Goal: Information Seeking & Learning: Learn about a topic

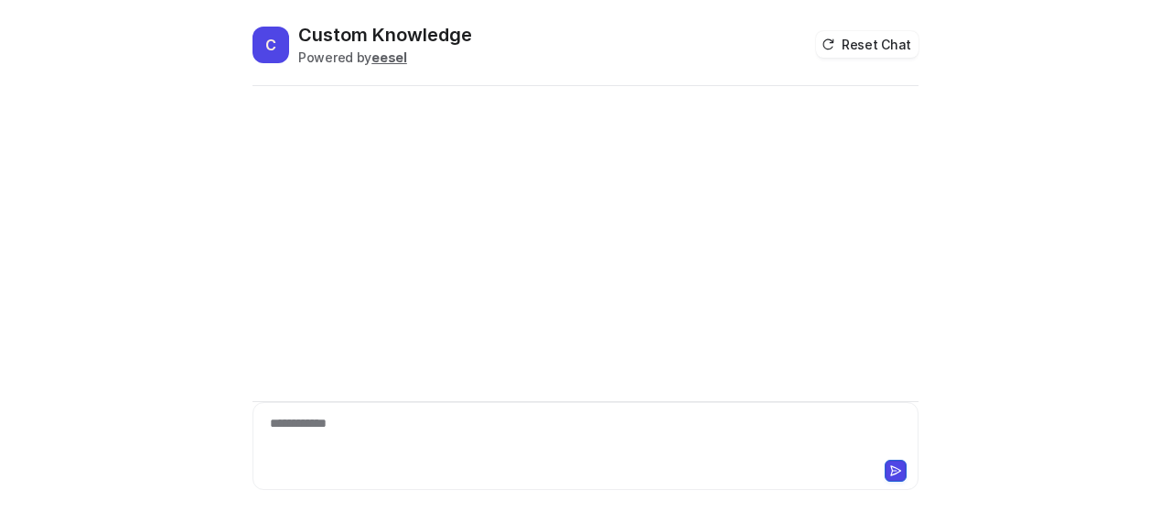
click at [366, 400] on div "**********" at bounding box center [586, 301] width 666 height 422
click at [367, 445] on div "**********" at bounding box center [586, 435] width 658 height 42
paste div
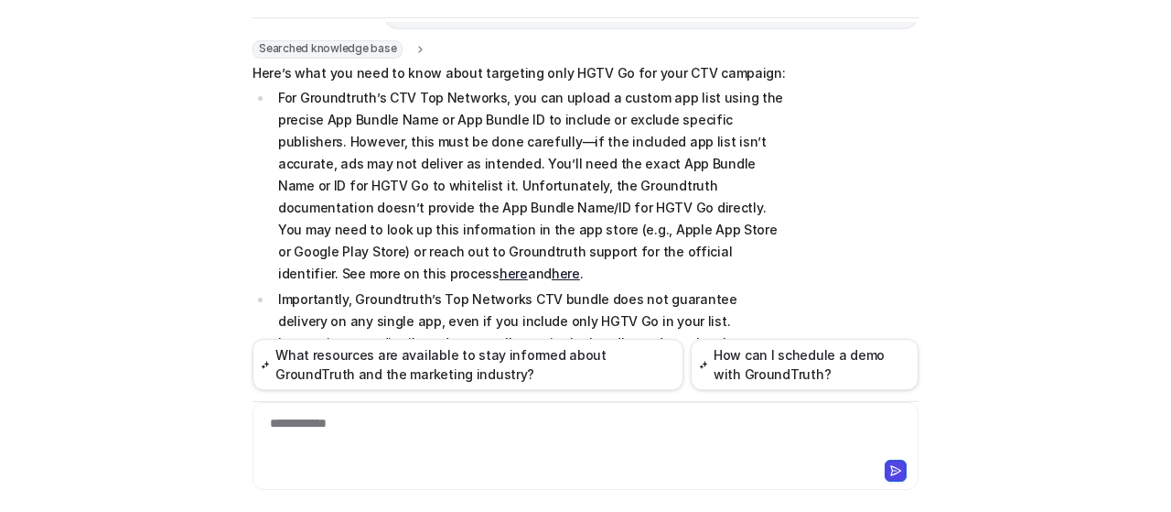
scroll to position [257, 0]
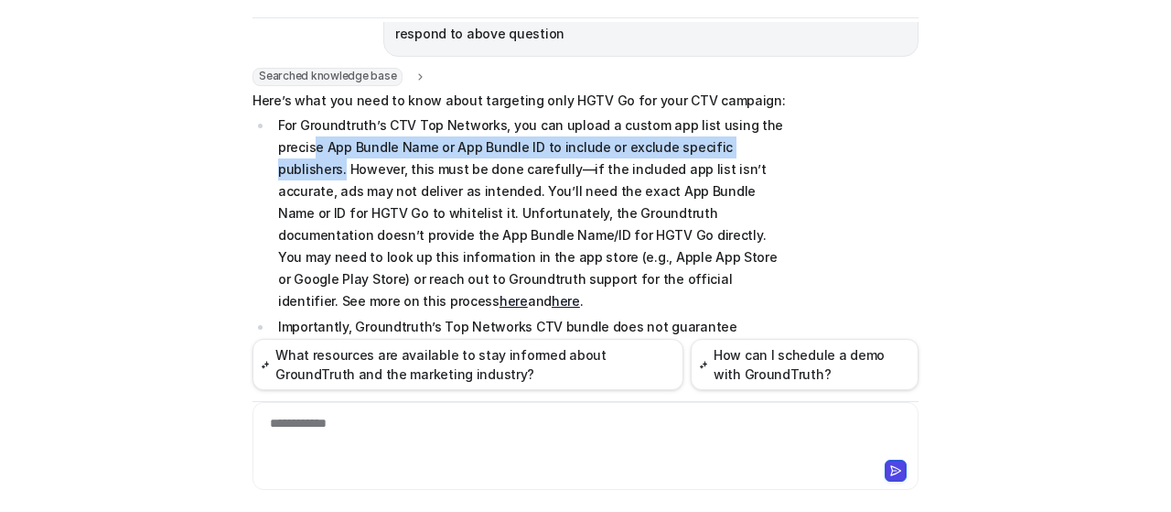
drag, startPoint x: 306, startPoint y: 147, endPoint x: 794, endPoint y: 153, distance: 488.7
click at [794, 153] on div "Searched knowledge base search_queries : "CTV campaign include HGTV Go only,Add…" at bounding box center [586, 321] width 666 height 507
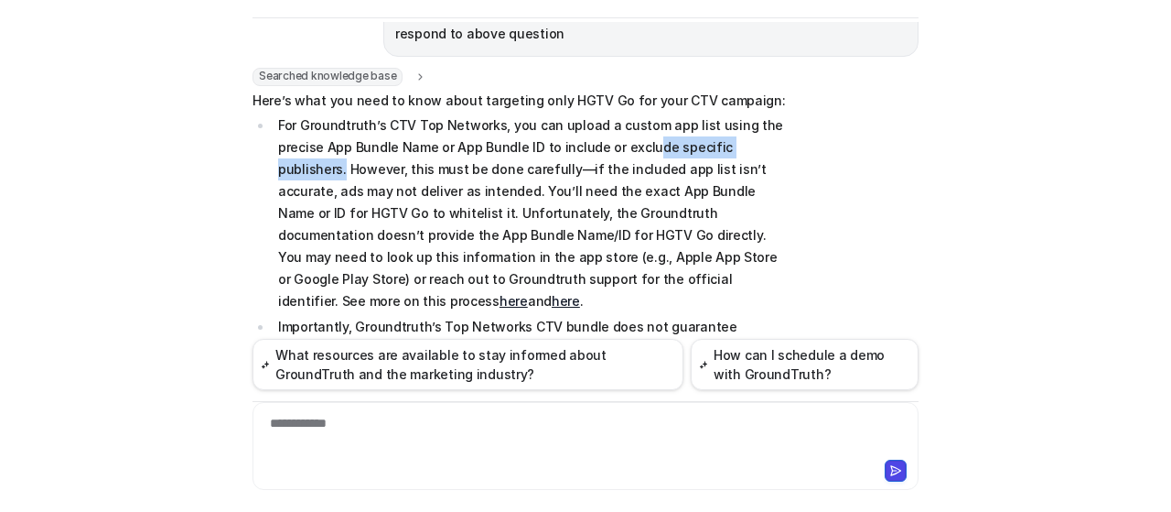
drag, startPoint x: 771, startPoint y: 148, endPoint x: 639, endPoint y: 147, distance: 131.8
click at [639, 147] on p "For Groundtruth’s CTV Top Networks, you can upload a custom app list using the …" at bounding box center [533, 213] width 510 height 198
click at [761, 113] on span "Here’s what you need to know about targeting only HGTV Go for your CTV campaign…" at bounding box center [520, 316] width 535 height 452
click at [416, 204] on p "For Groundtruth’s CTV Top Networks, you can upload a custom app list using the …" at bounding box center [533, 213] width 510 height 198
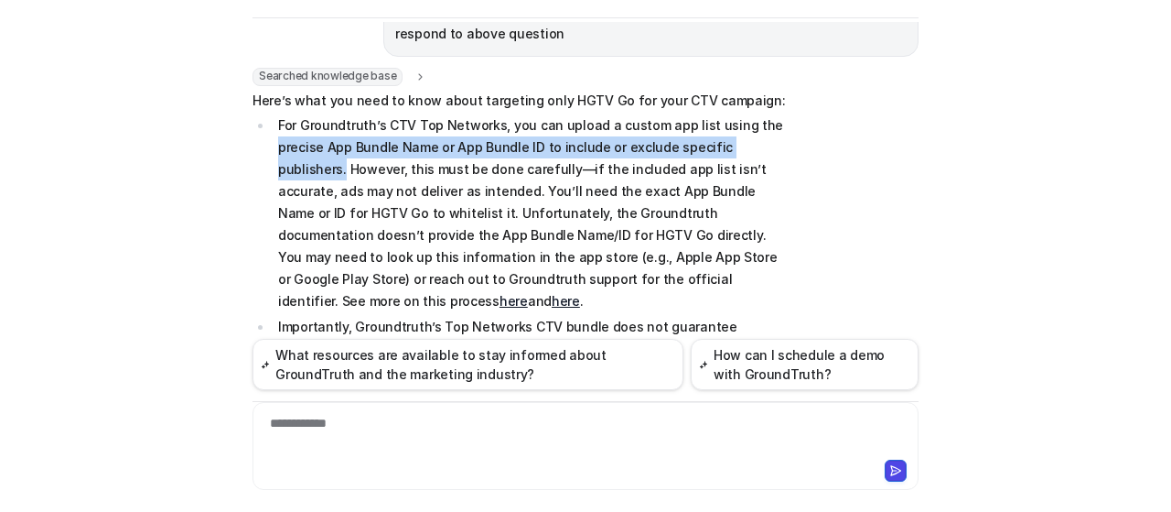
drag, startPoint x: 265, startPoint y: 149, endPoint x: 782, endPoint y: 139, distance: 516.2
click at [782, 139] on li "For Groundtruth’s CTV Top Networks, you can upload a custom app list using the …" at bounding box center [530, 213] width 515 height 198
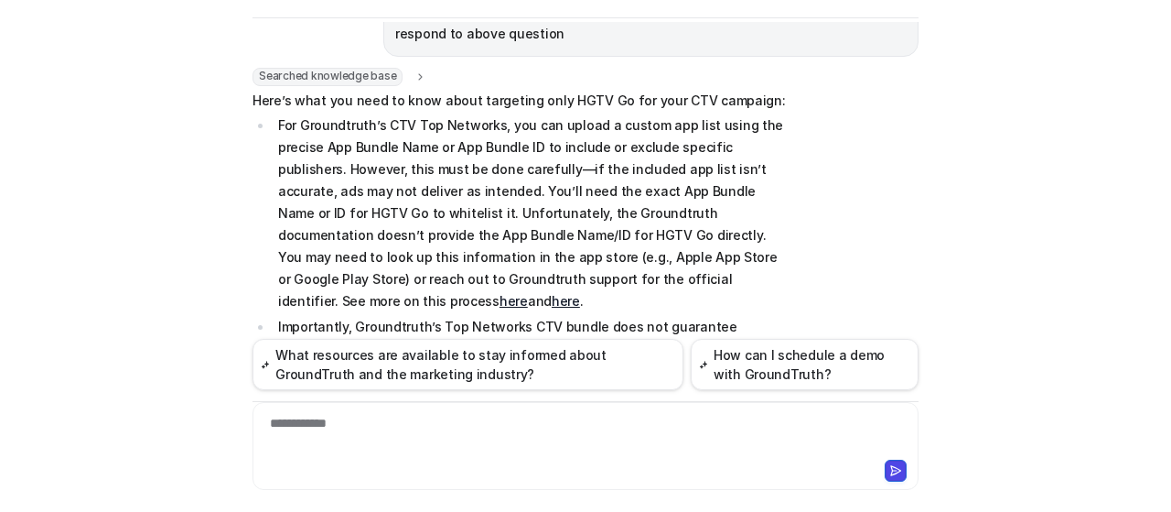
click at [793, 162] on div "Searched knowledge base search_queries : "CTV campaign include HGTV Go only,Add…" at bounding box center [586, 321] width 666 height 507
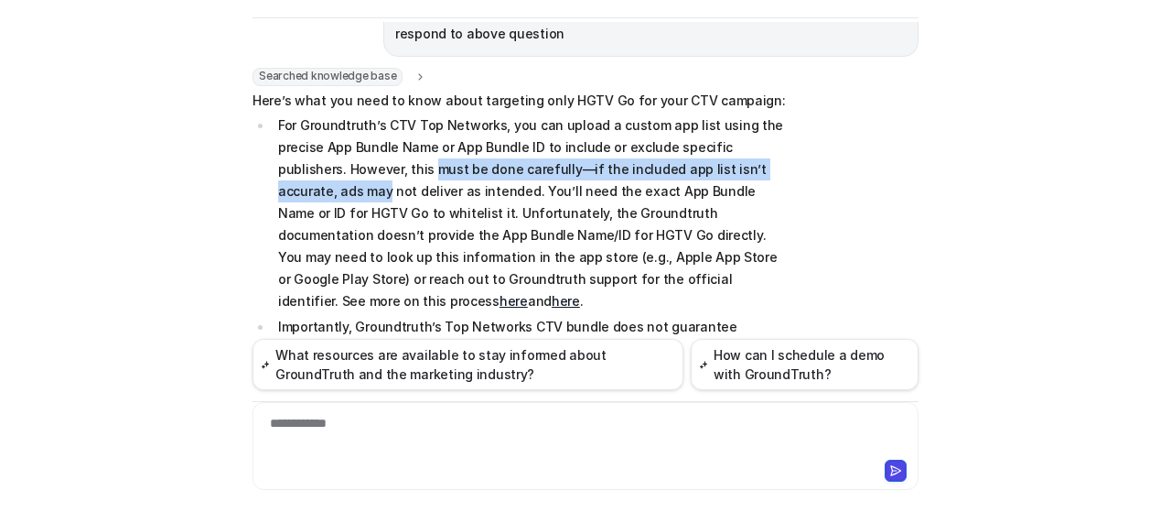
drag, startPoint x: 357, startPoint y: 173, endPoint x: 772, endPoint y: 173, distance: 415.5
click at [772, 173] on p "For Groundtruth’s CTV Top Networks, you can upload a custom app list using the …" at bounding box center [533, 213] width 510 height 198
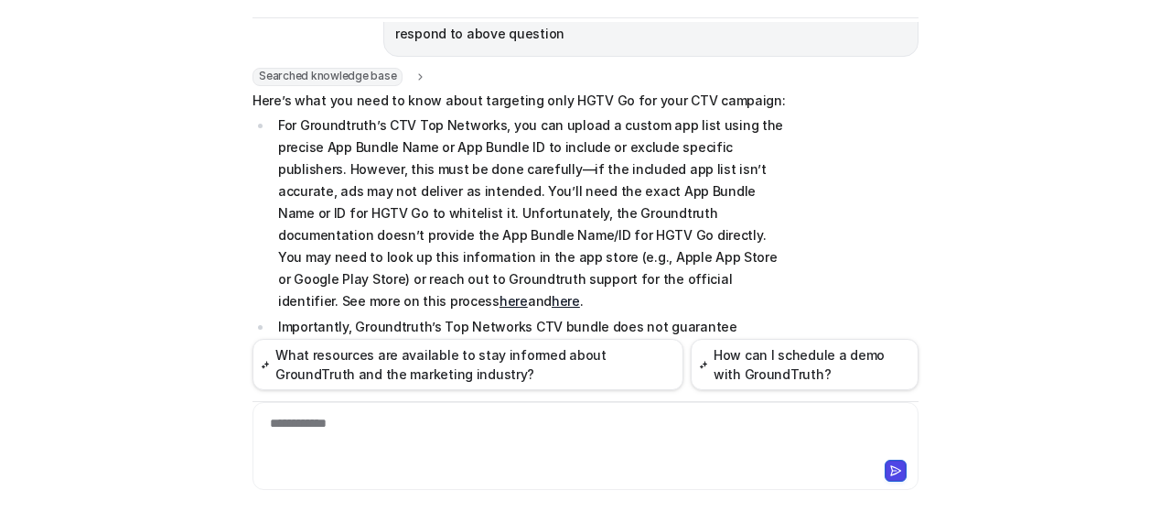
click at [687, 217] on p "For Groundtruth’s CTV Top Networks, you can upload a custom app list using the …" at bounding box center [533, 213] width 510 height 198
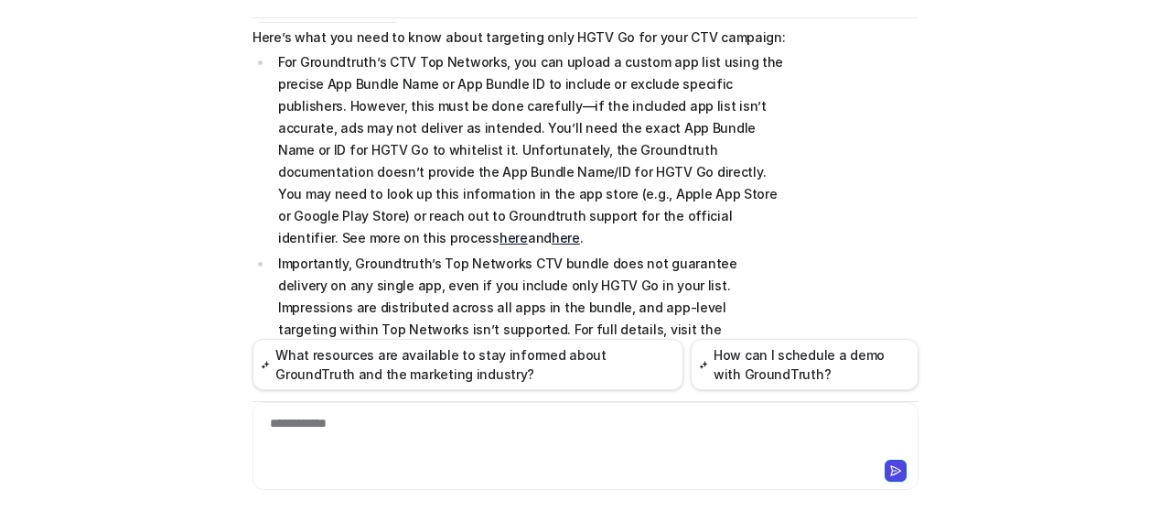
scroll to position [349, 0]
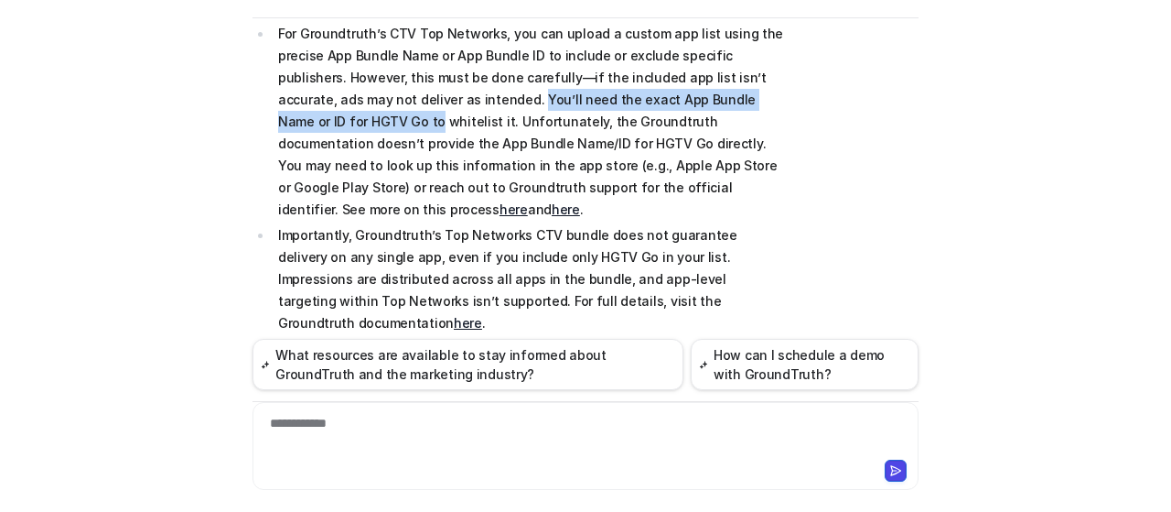
drag, startPoint x: 414, startPoint y: 96, endPoint x: 767, endPoint y: 95, distance: 353.3
click at [767, 95] on p "For Groundtruth’s CTV Top Networks, you can upload a custom app list using the …" at bounding box center [533, 122] width 510 height 198
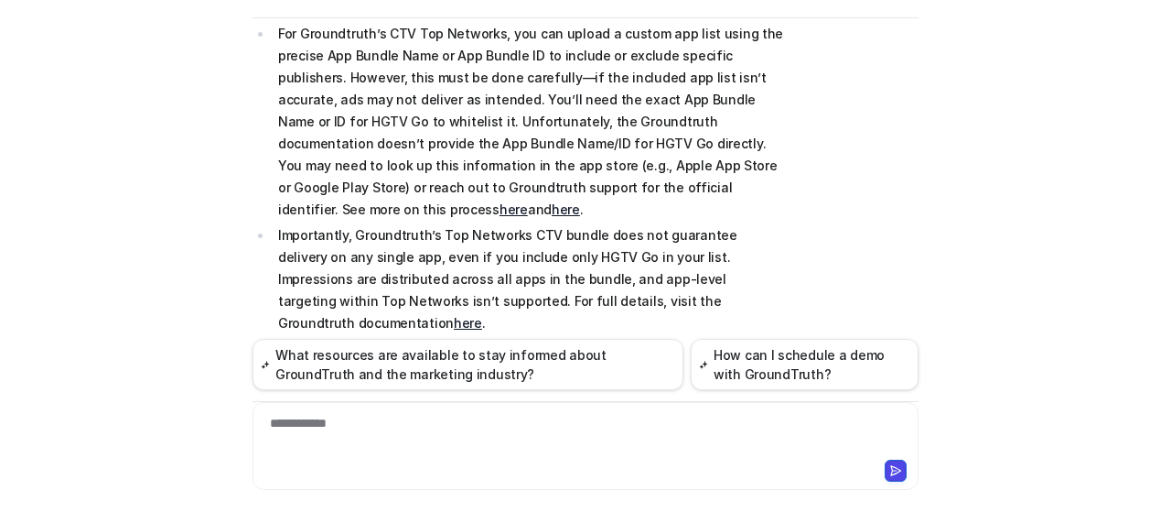
click at [777, 113] on p "For Groundtruth’s CTV Top Networks, you can upload a custom app list using the …" at bounding box center [533, 122] width 510 height 198
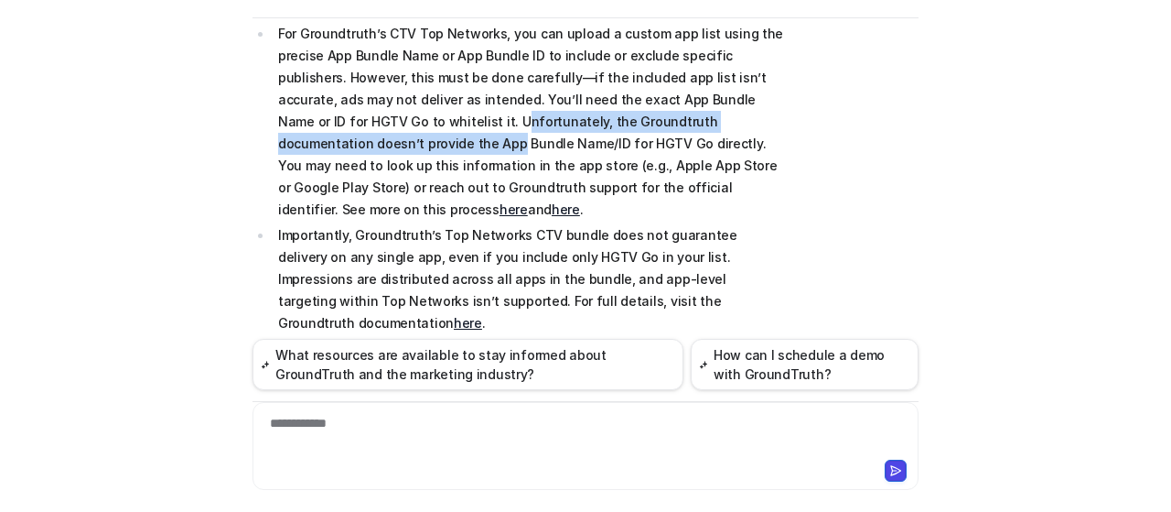
drag, startPoint x: 348, startPoint y: 122, endPoint x: 787, endPoint y: 120, distance: 439.3
click at [787, 120] on div "Searched knowledge base search_queries : "CTV campaign include HGTV Go only,Add…" at bounding box center [586, 229] width 666 height 507
click at [776, 145] on p "For Groundtruth’s CTV Top Networks, you can upload a custom app list using the …" at bounding box center [533, 122] width 510 height 198
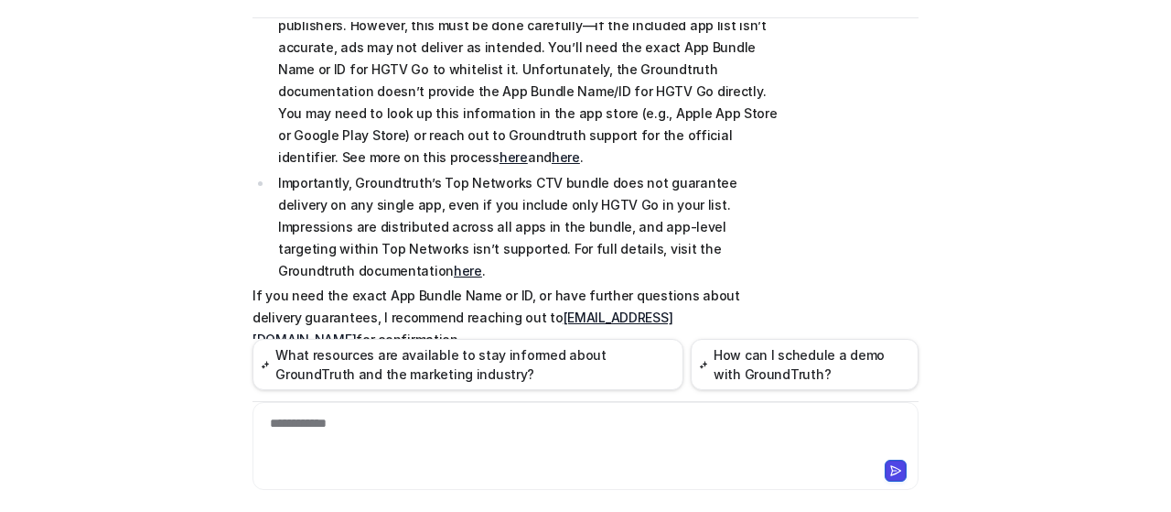
scroll to position [440, 0]
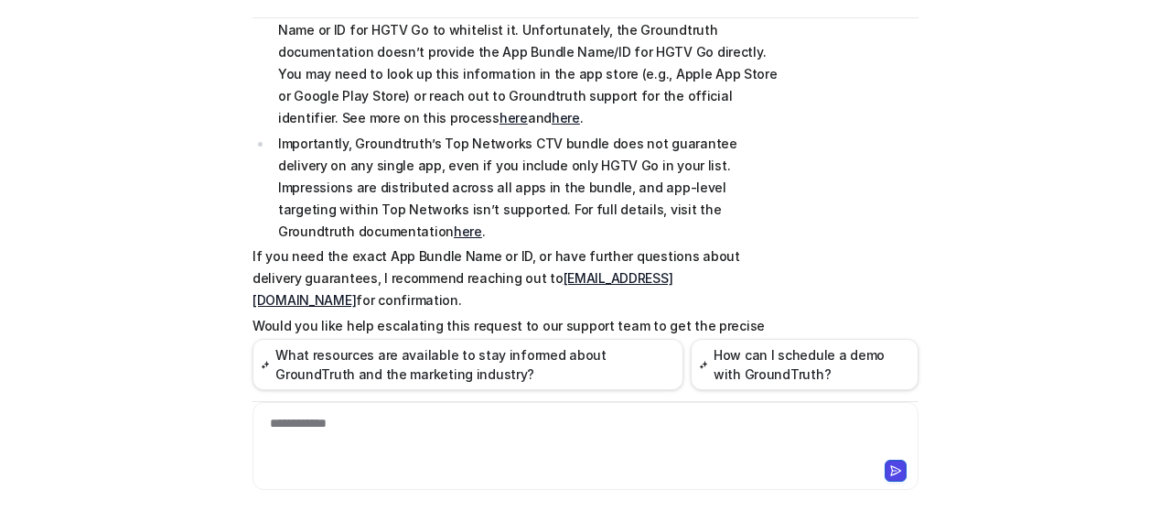
click at [278, 133] on p "Importantly, Groundtruth’s Top Networks CTV bundle does not guarantee delivery …" at bounding box center [533, 188] width 510 height 110
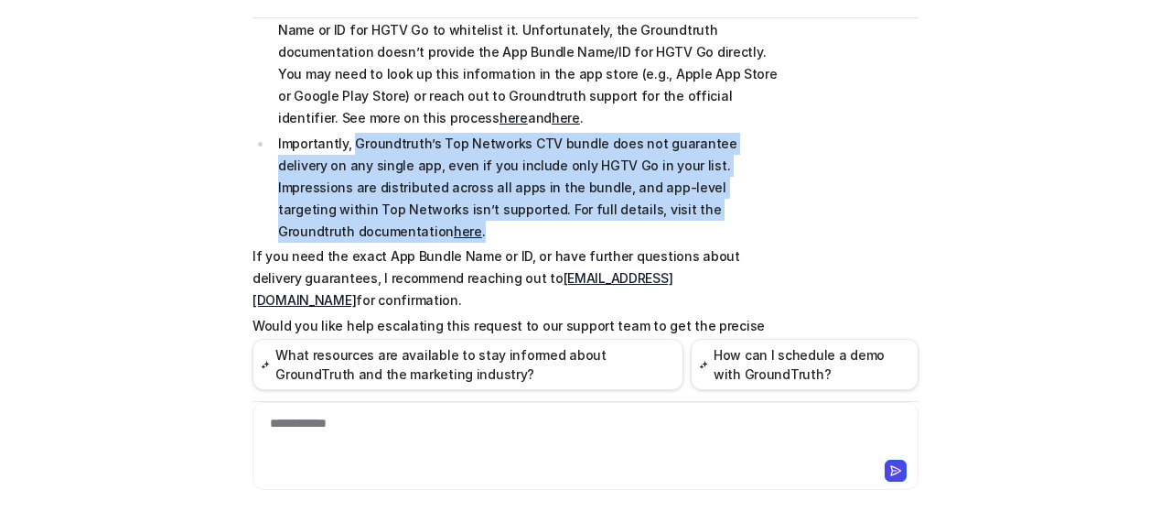
drag, startPoint x: 348, startPoint y: 120, endPoint x: 722, endPoint y: 182, distance: 379.4
click at [722, 182] on p "Importantly, Groundtruth’s Top Networks CTV bundle does not guarantee delivery …" at bounding box center [533, 188] width 510 height 110
click at [739, 189] on p "Importantly, Groundtruth’s Top Networks CTV bundle does not guarantee delivery …" at bounding box center [533, 188] width 510 height 110
drag, startPoint x: 732, startPoint y: 191, endPoint x: 342, endPoint y: 129, distance: 394.8
click at [342, 133] on p "Importantly, Groundtruth’s Top Networks CTV bundle does not guarantee delivery …" at bounding box center [533, 188] width 510 height 110
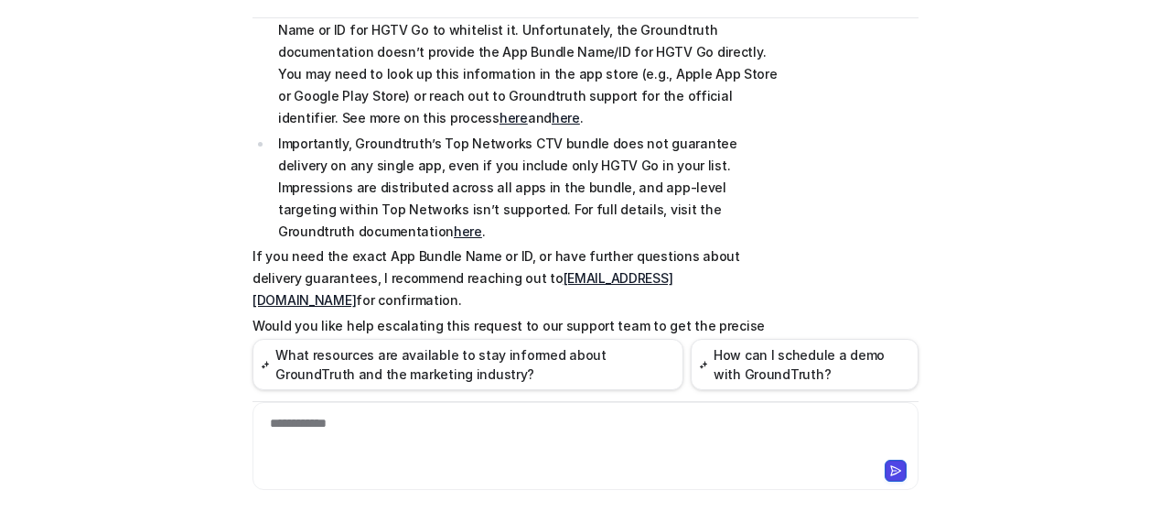
click at [882, 215] on div "Searched knowledge base search_queries : "CTV campaign include HGTV Go only,Add…" at bounding box center [586, 138] width 666 height 507
click at [820, 223] on div "Searched knowledge base search_queries : "CTV campaign include HGTV Go only,Add…" at bounding box center [586, 138] width 666 height 507
click at [387, 167] on p "Importantly, Groundtruth’s Top Networks CTV bundle does not guarantee delivery …" at bounding box center [533, 188] width 510 height 110
drag, startPoint x: 267, startPoint y: 135, endPoint x: 339, endPoint y: 136, distance: 71.4
click at [273, 135] on li "Importantly, Groundtruth’s Top Networks CTV bundle does not guarantee delivery …" at bounding box center [530, 188] width 515 height 110
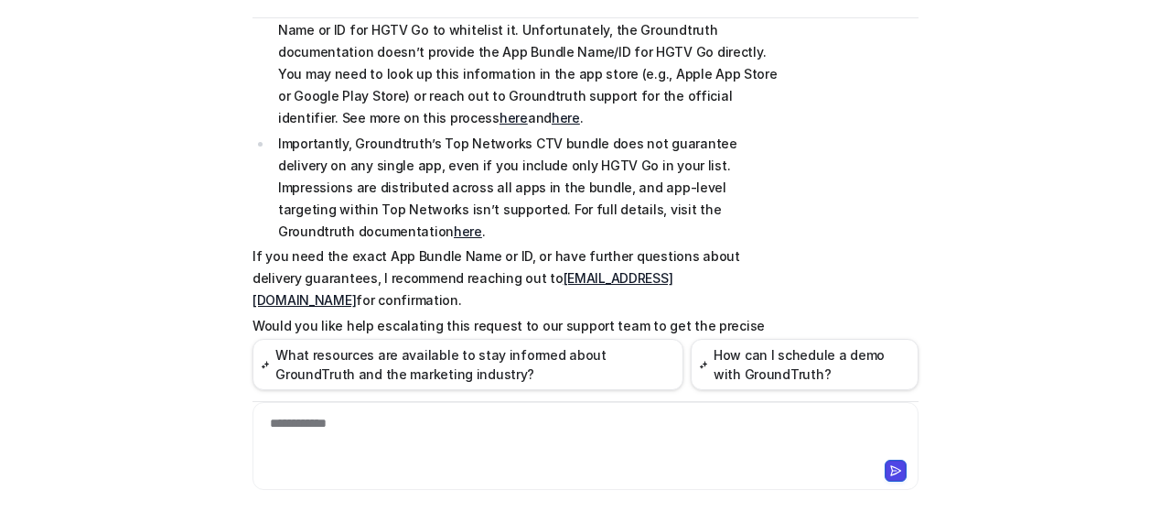
click at [637, 133] on p "Importantly, Groundtruth’s Top Networks CTV bundle does not guarantee delivery …" at bounding box center [533, 188] width 510 height 110
click at [637, 138] on p "Importantly, Groundtruth’s Top Networks CTV bundle does not guarantee delivery …" at bounding box center [533, 188] width 510 height 110
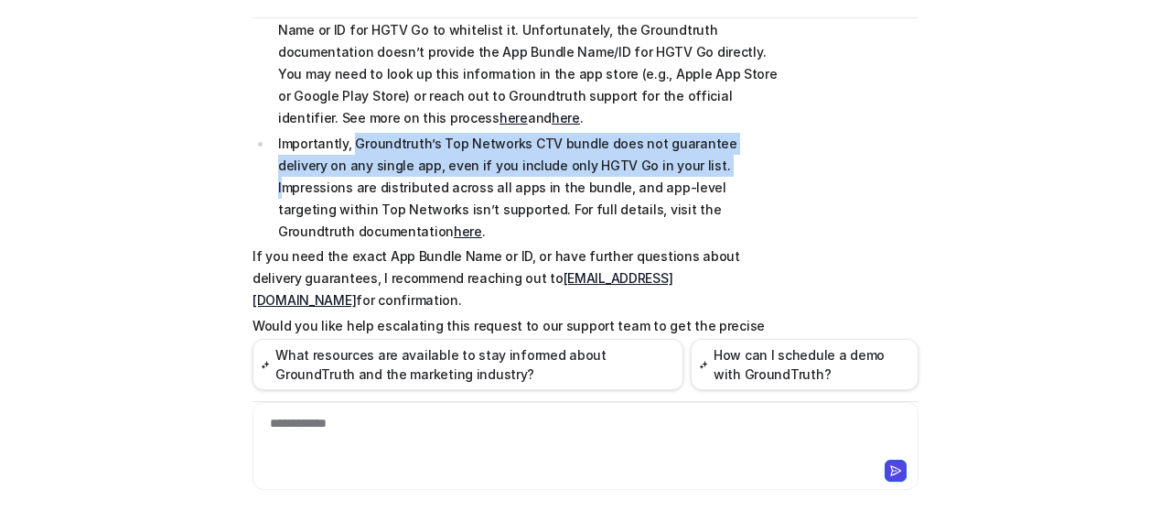
drag, startPoint x: 346, startPoint y: 122, endPoint x: 633, endPoint y: 150, distance: 288.8
click at [633, 150] on p "Importantly, Groundtruth’s Top Networks CTV bundle does not guarantee delivery …" at bounding box center [533, 188] width 510 height 110
copy p "Groundtruth’s Top Networks CTV bundle does not guarantee delivery on any single…"
